Goal: Navigation & Orientation: Find specific page/section

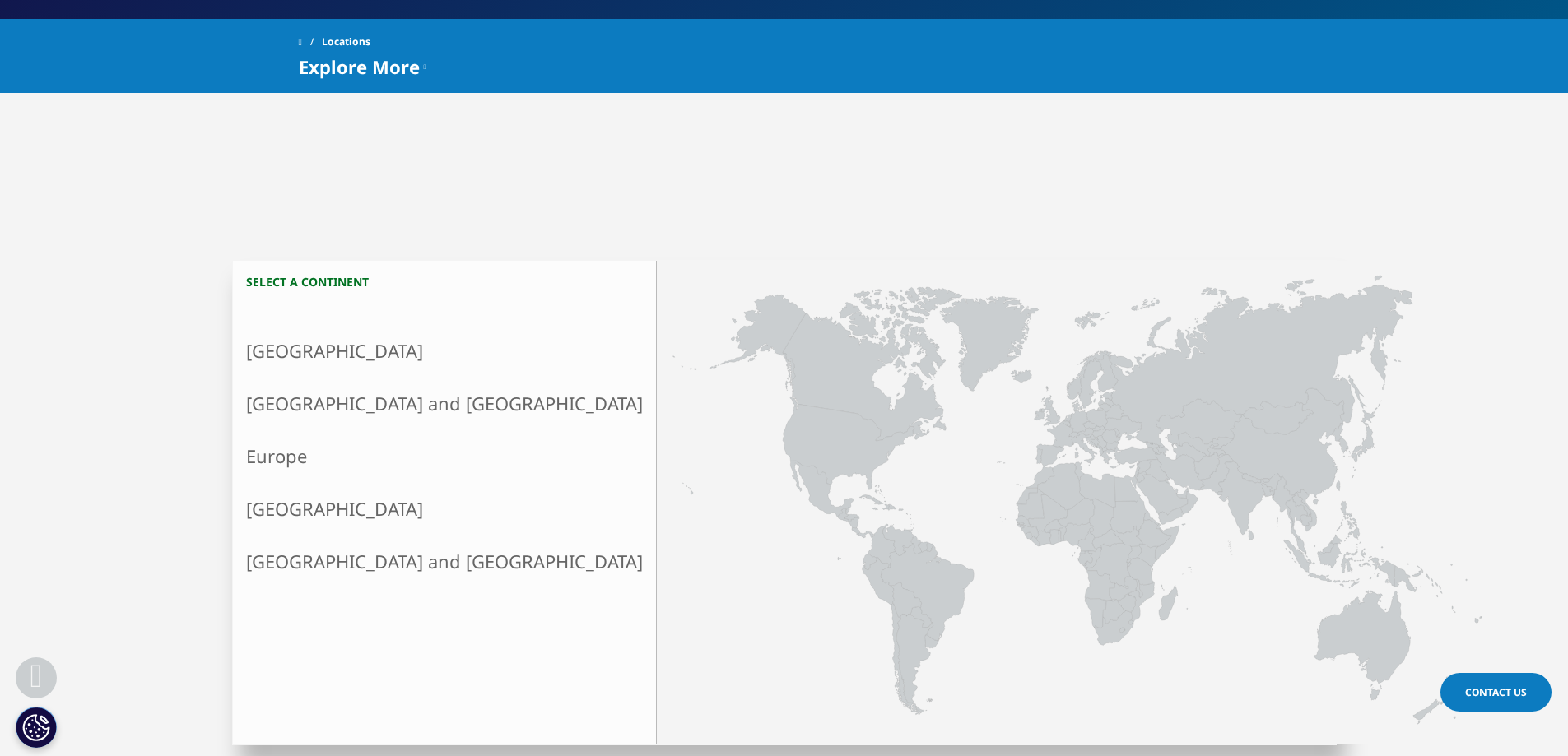
scroll to position [314, 0]
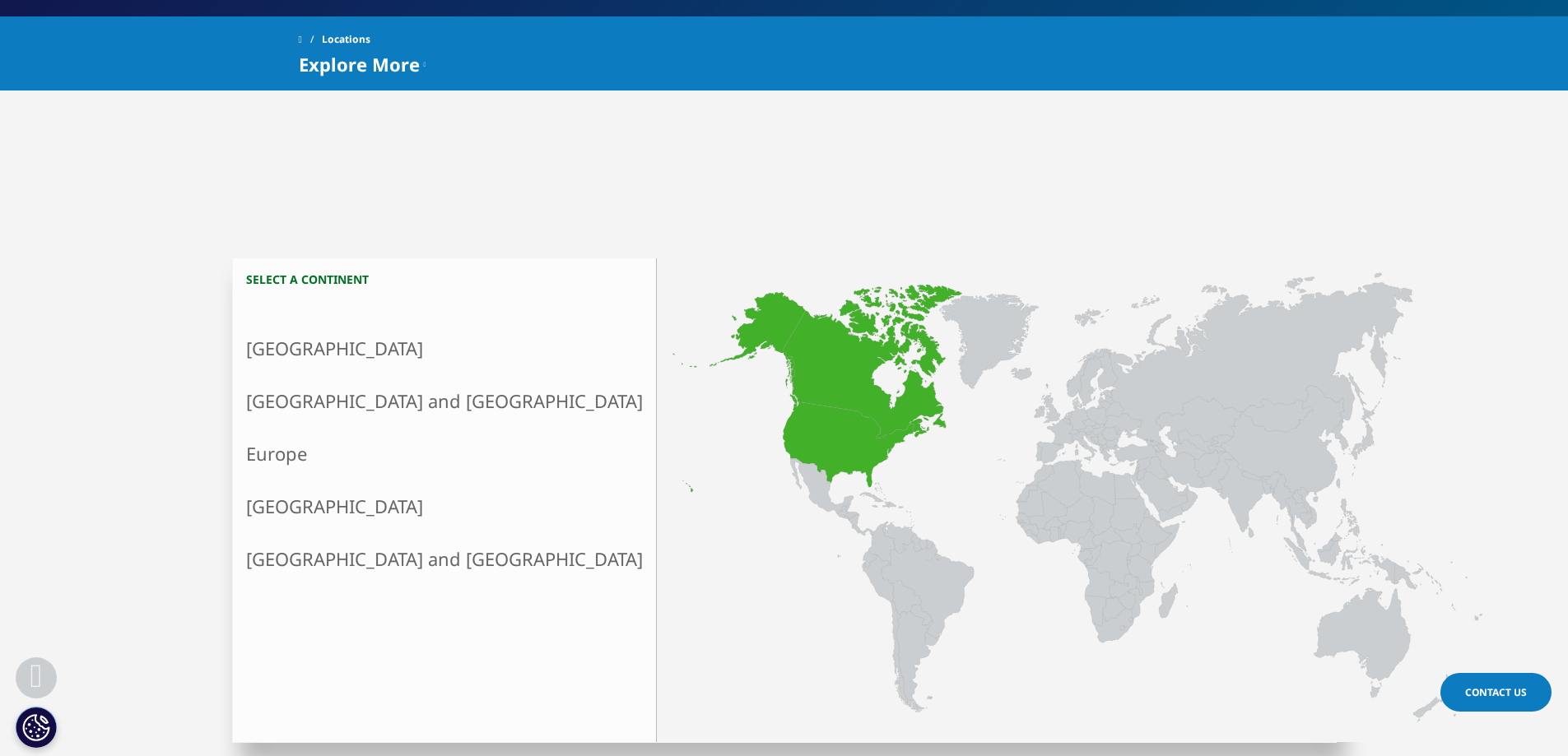
click at [307, 341] on link "North America" at bounding box center [444, 348] width 423 height 52
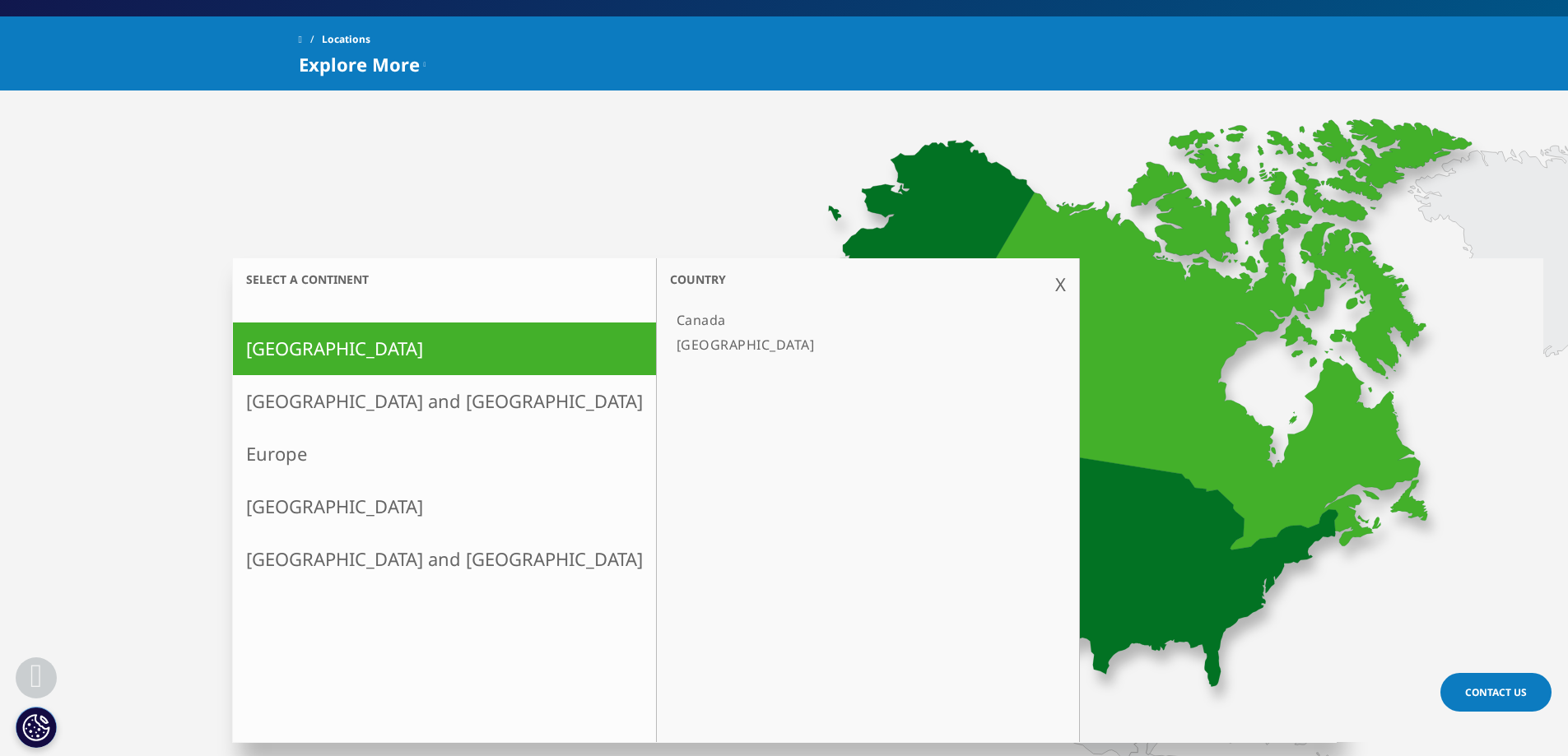
click at [670, 342] on link "[GEOGRAPHIC_DATA]" at bounding box center [859, 344] width 380 height 25
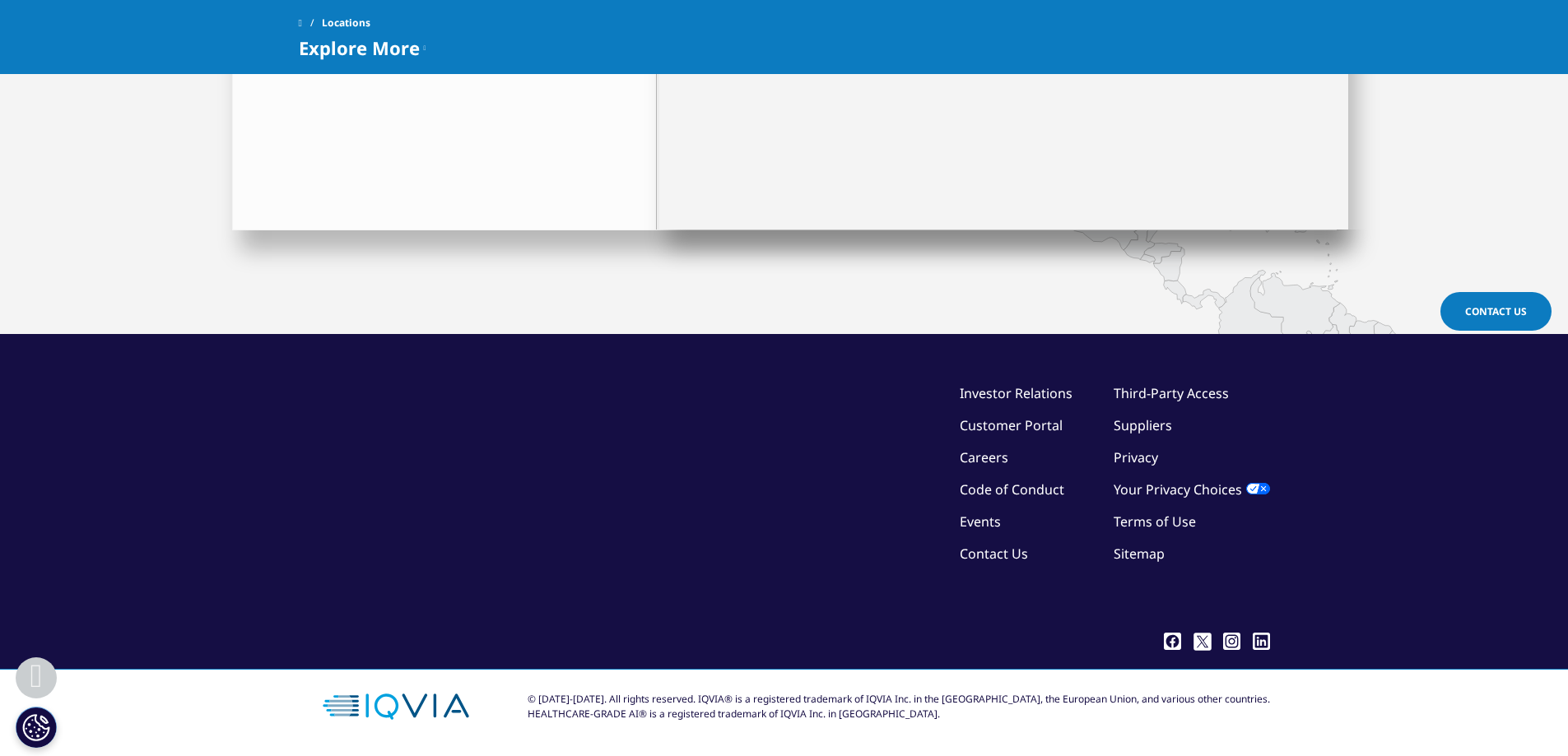
scroll to position [176, 0]
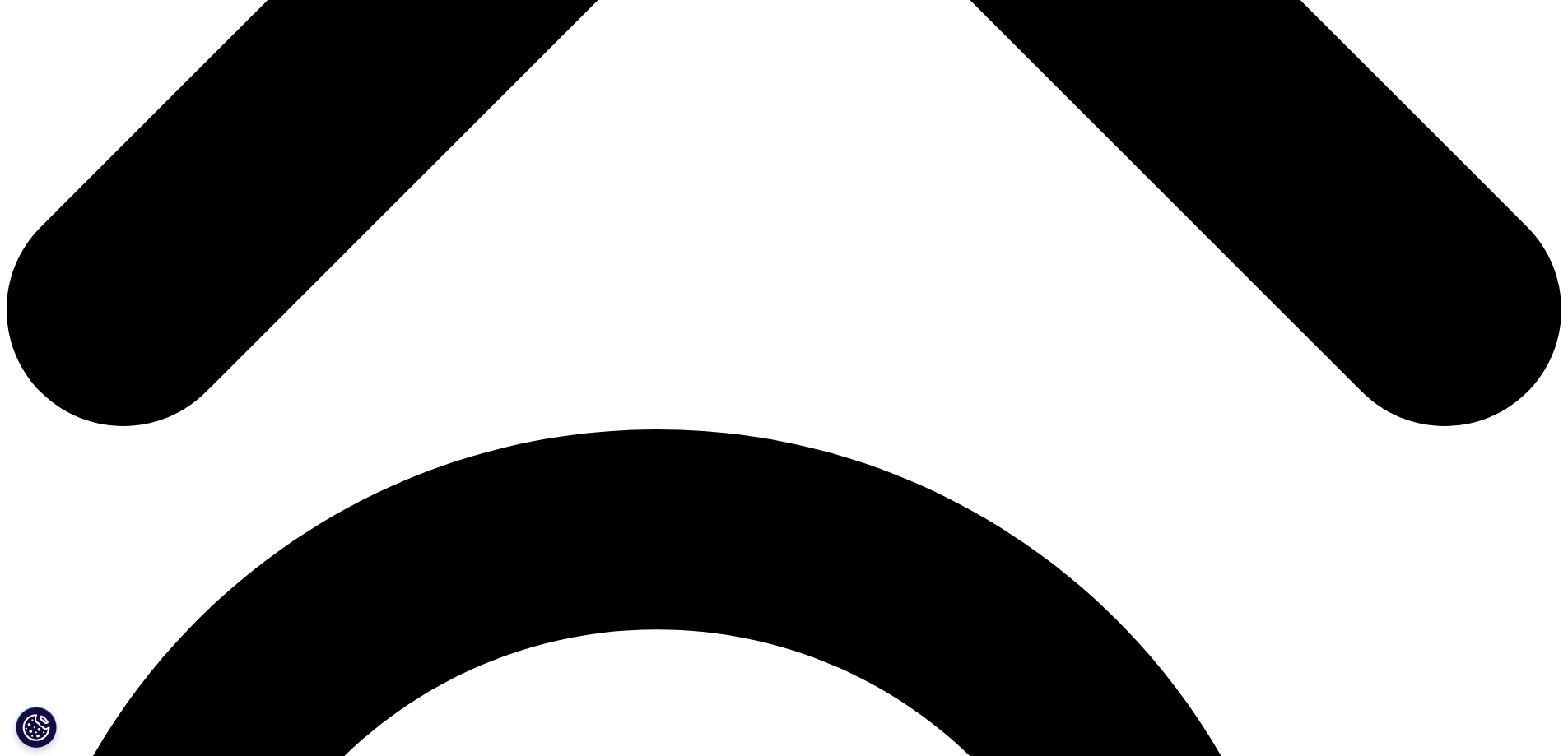
scroll to position [1728, 0]
